Goal: Information Seeking & Learning: Find specific fact

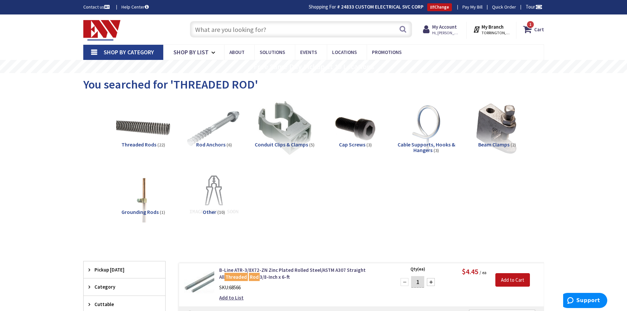
click at [267, 29] on input "text" at bounding box center [301, 29] width 222 height 16
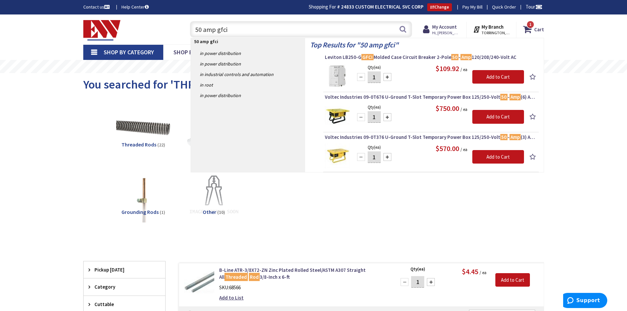
click at [193, 30] on input "50 amp gfci" at bounding box center [301, 29] width 222 height 16
type input "abb 50 amp gfci"
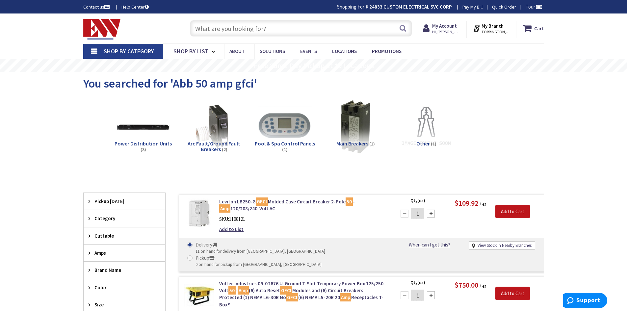
click at [256, 26] on input "text" at bounding box center [301, 28] width 222 height 16
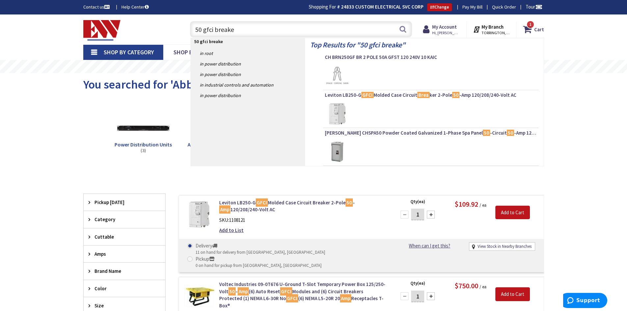
type input "50 gfci breaker"
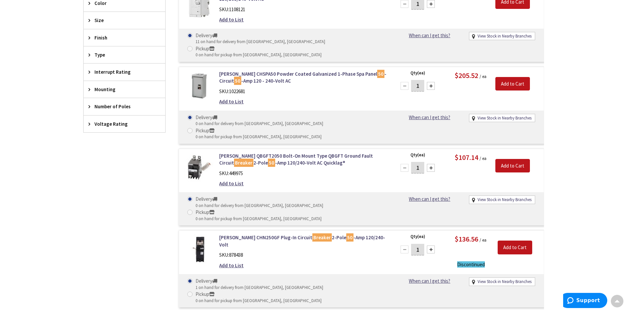
scroll to position [297, 0]
